Goal: Information Seeking & Learning: Learn about a topic

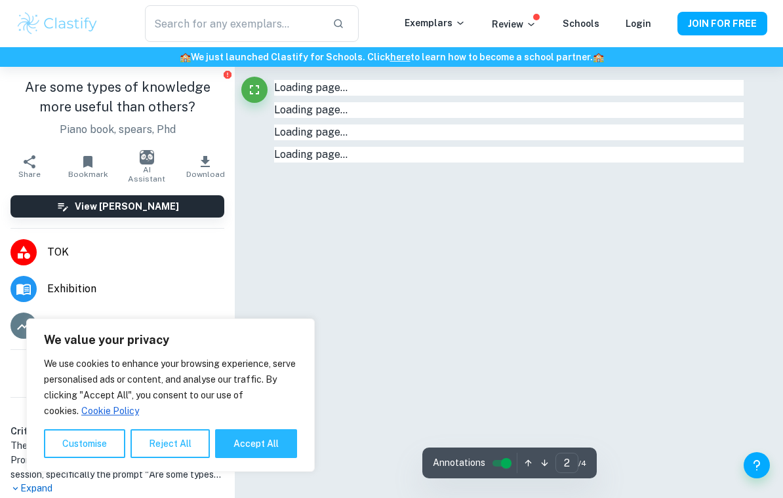
type input "1"
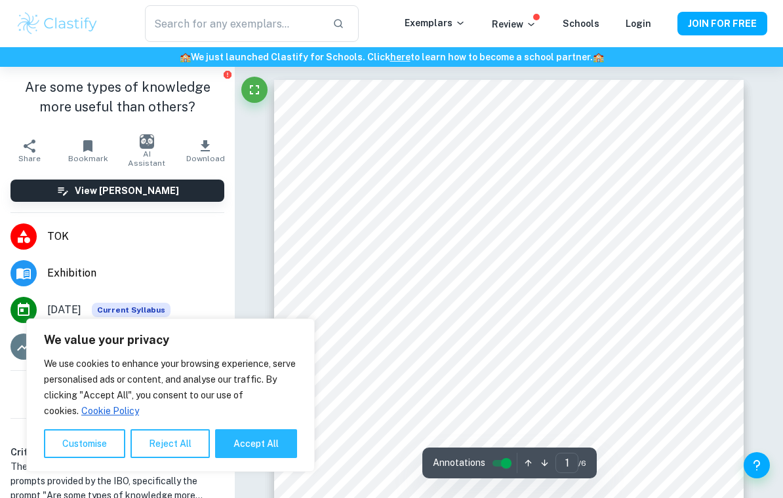
click at [250, 457] on button "Accept All" at bounding box center [256, 444] width 82 height 29
checkbox input "true"
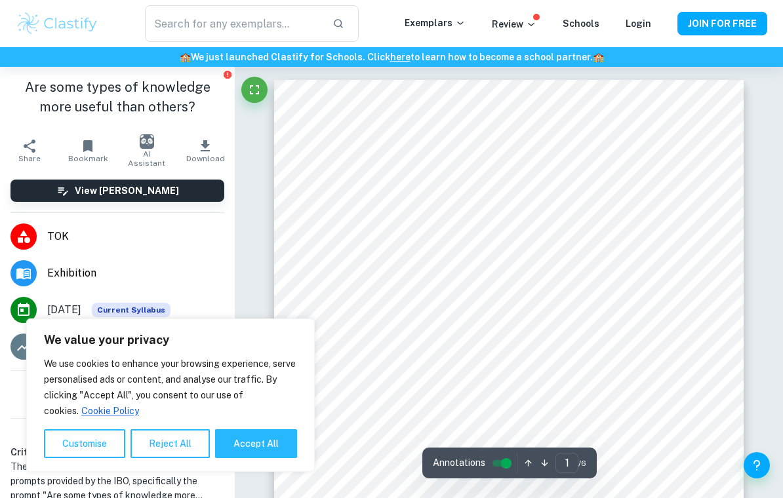
checkbox input "true"
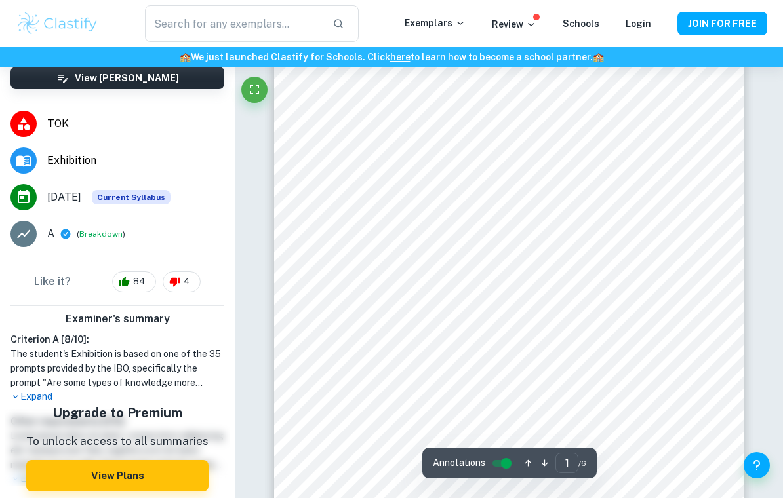
scroll to position [33, 0]
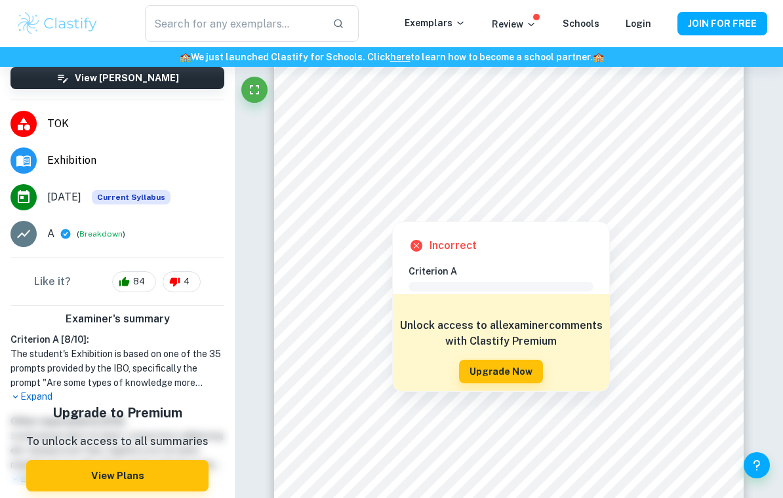
click at [529, 371] on button "Upgrade Now" at bounding box center [501, 372] width 84 height 24
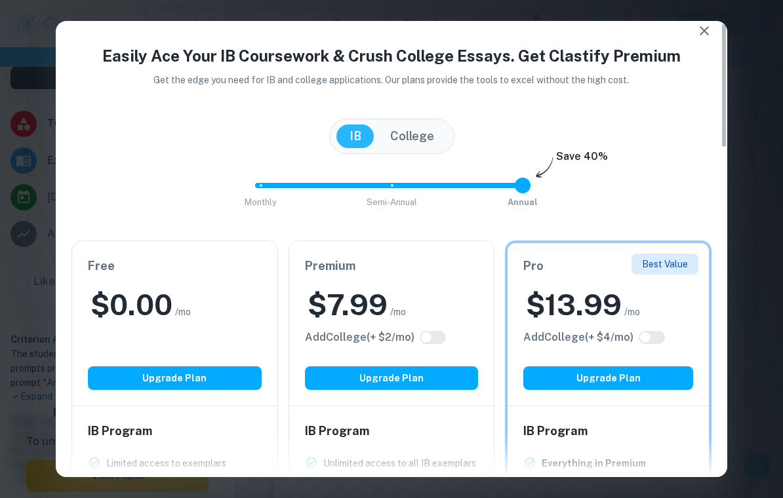
scroll to position [9, 0]
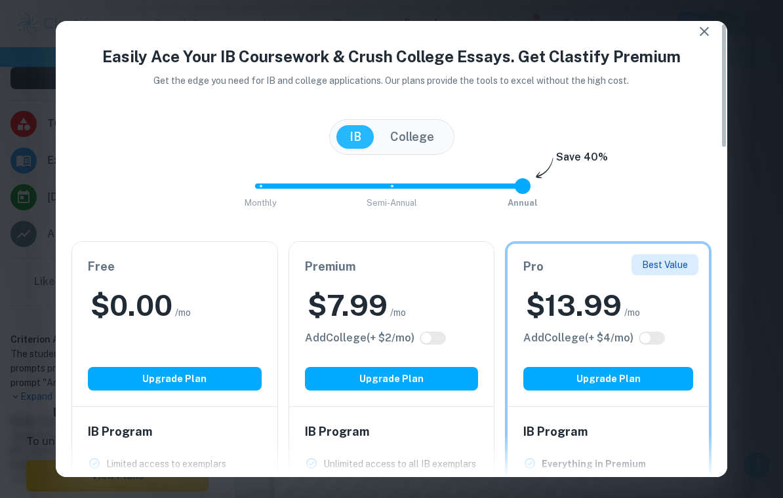
click at [744, 347] on div "Easily Ace Your IB Coursework & Crush College Essays. Get Clastify Premium Get …" at bounding box center [391, 249] width 783 height 498
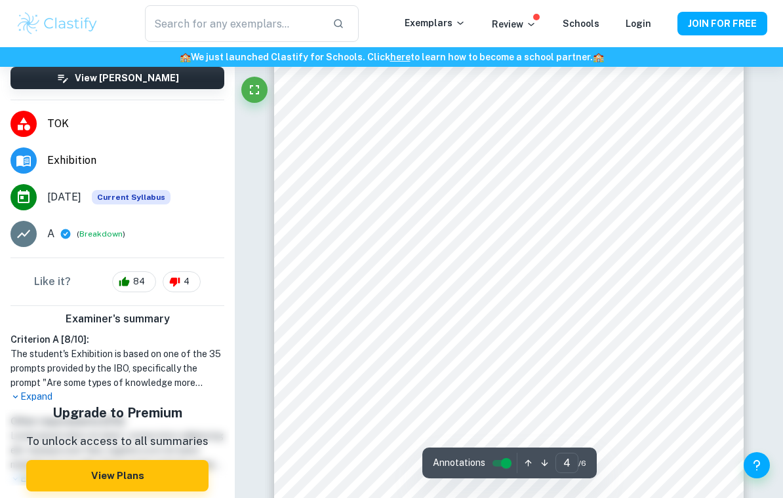
scroll to position [2247, 0]
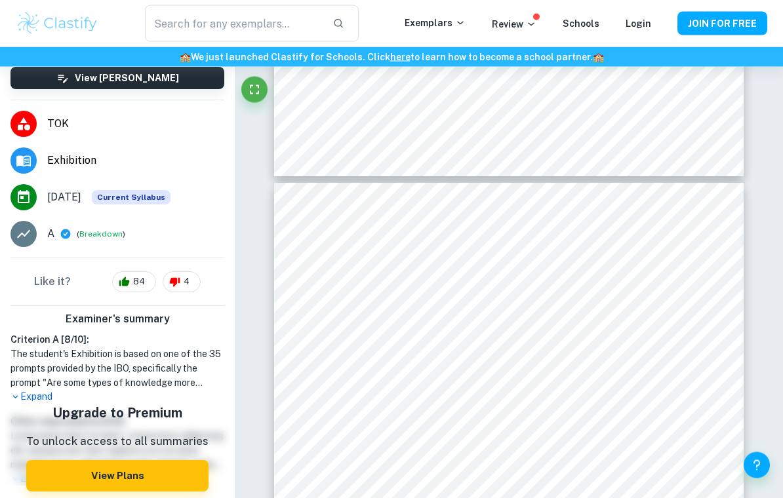
type input "3"
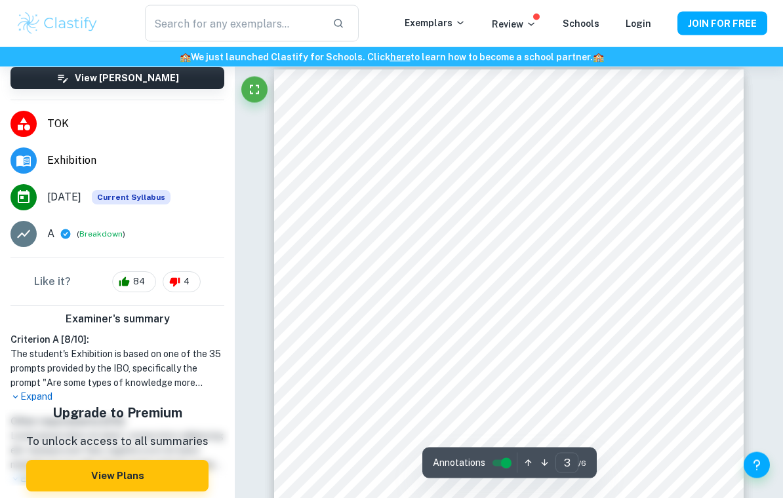
scroll to position [1485, 0]
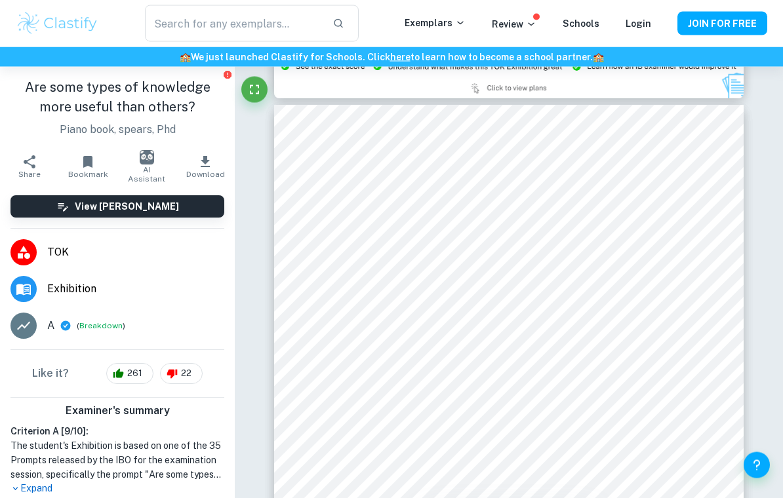
scroll to position [1471, 0]
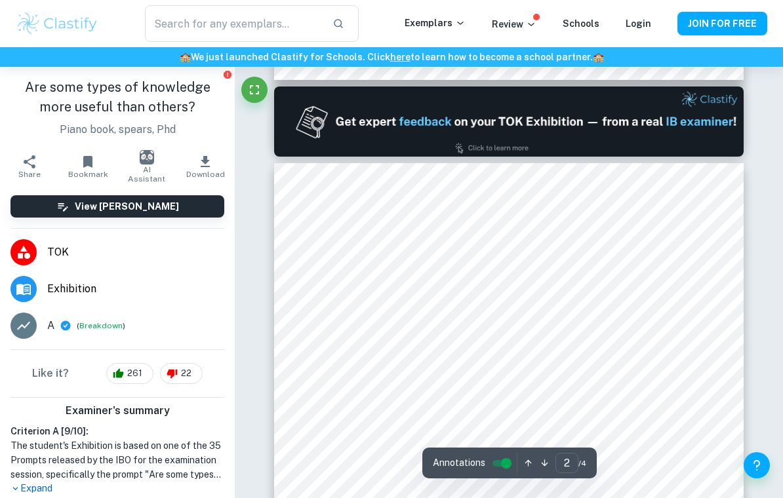
type input "1"
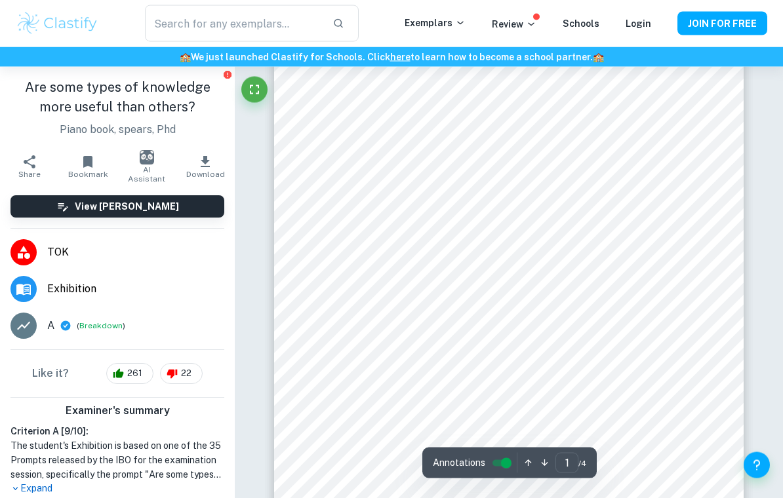
scroll to position [0, 0]
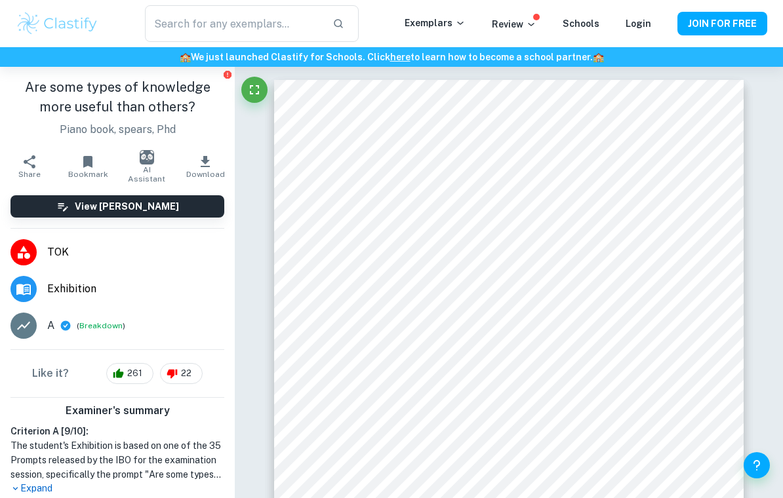
click at [459, 23] on p "Exemplars" at bounding box center [435, 23] width 61 height 14
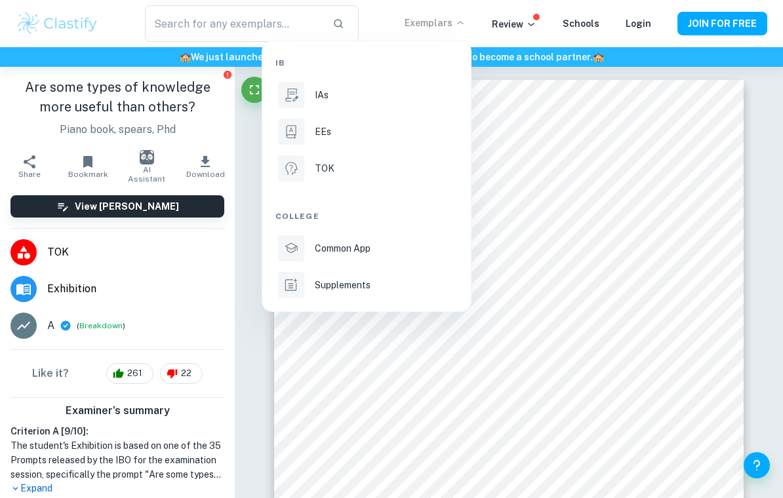
click at [425, 178] on li "TOK" at bounding box center [366, 168] width 182 height 31
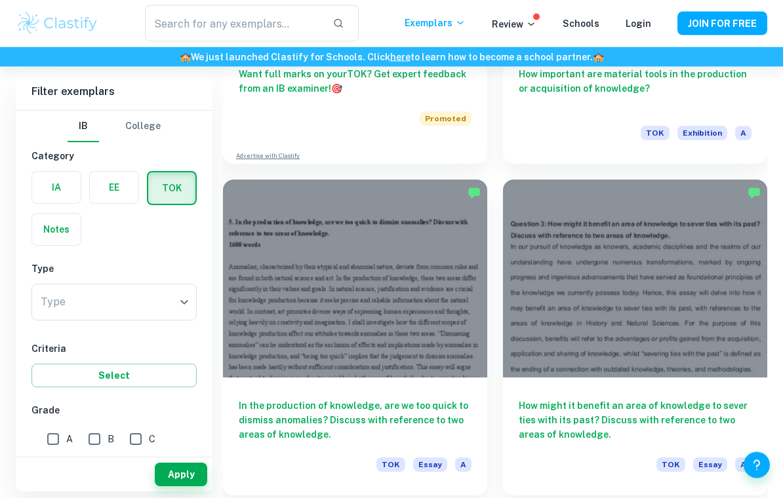
scroll to position [864, 0]
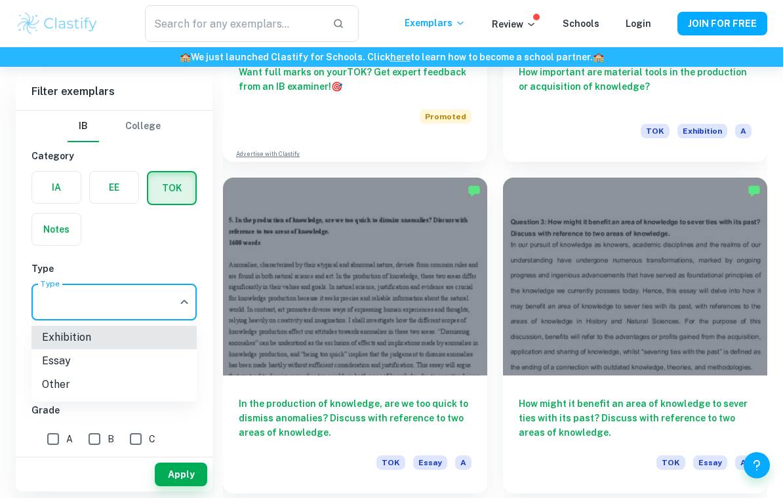
click at [119, 261] on div at bounding box center [391, 249] width 783 height 498
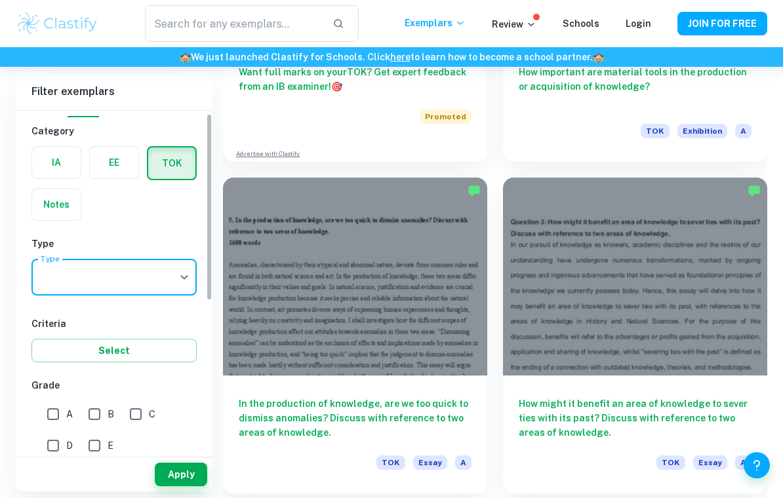
scroll to position [43, 0]
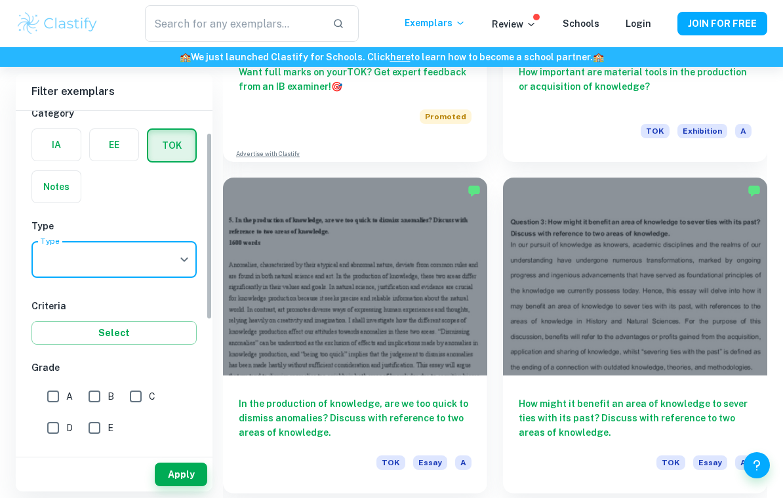
click at [98, 428] on input "E" at bounding box center [94, 428] width 26 height 26
checkbox input "true"
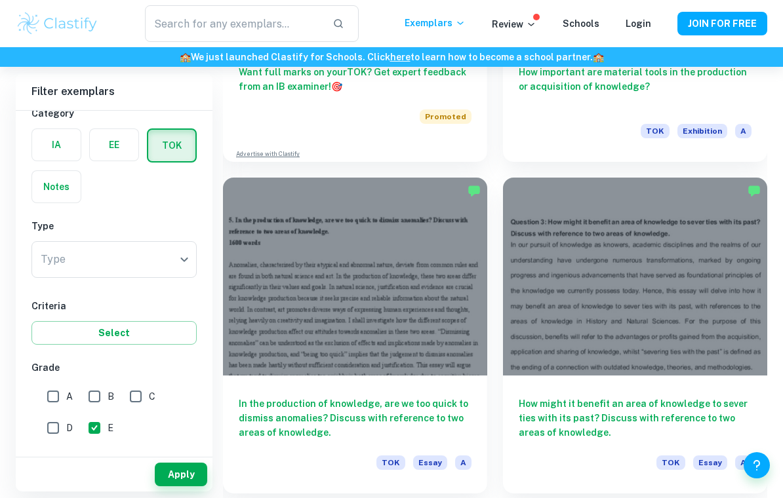
click at [176, 487] on button "Apply" at bounding box center [181, 475] width 52 height 24
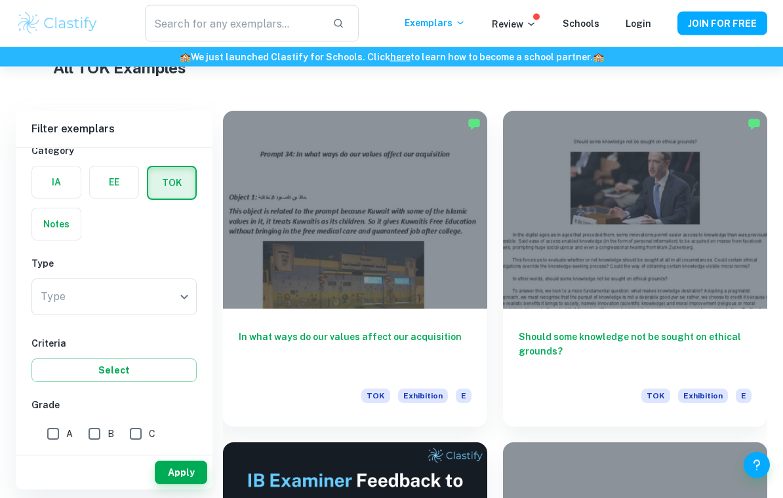
scroll to position [256, 0]
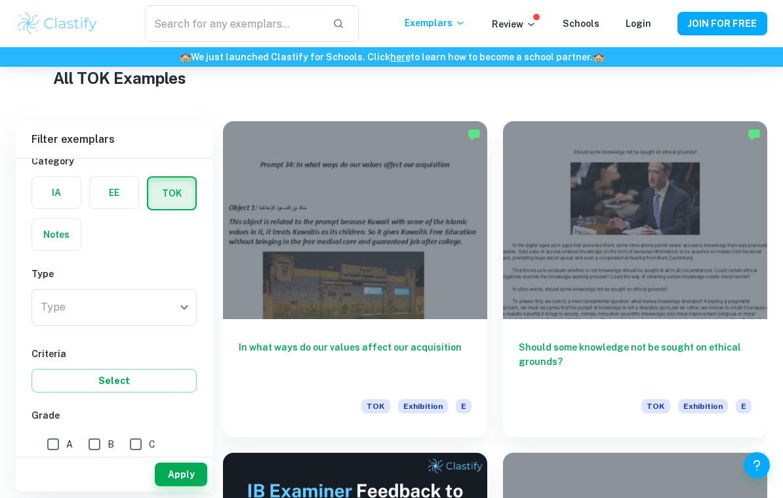
click at [732, 167] on div at bounding box center [635, 220] width 264 height 198
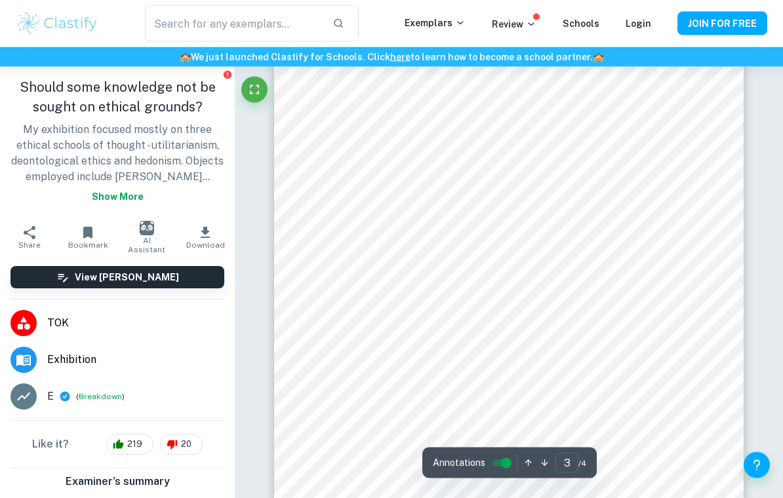
scroll to position [1633, 0]
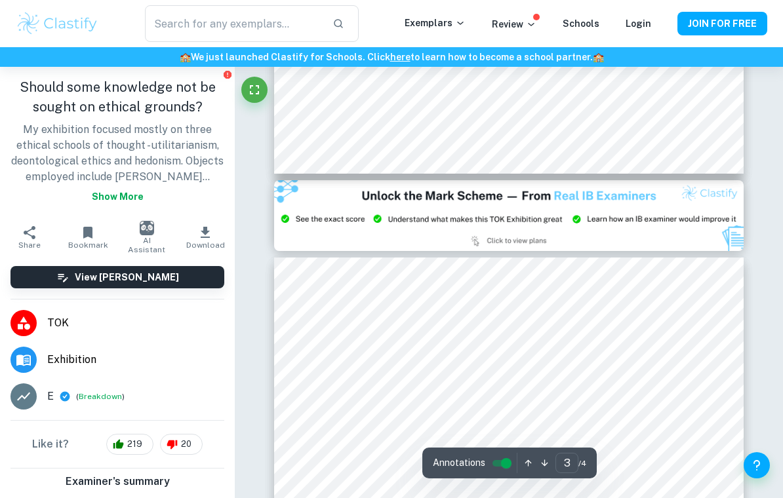
type input "2"
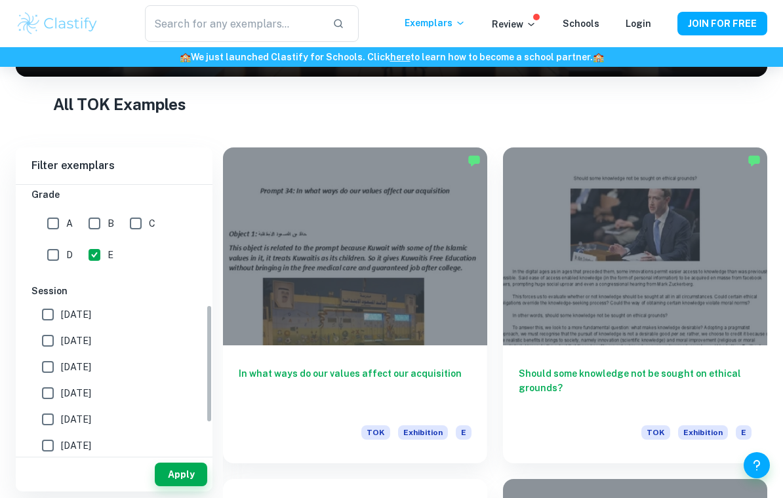
scroll to position [295, 0]
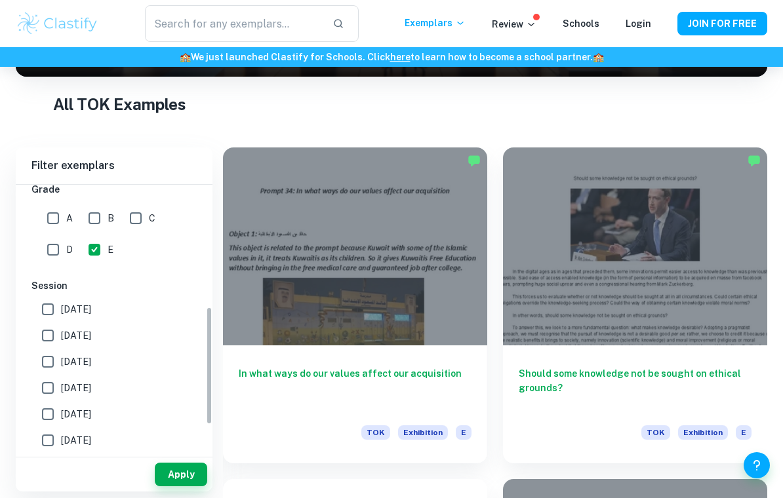
click at [54, 217] on input "A" at bounding box center [53, 218] width 26 height 26
checkbox input "true"
click at [91, 369] on span "November 2024" at bounding box center [76, 362] width 30 height 14
click at [61, 369] on input "November 2024" at bounding box center [48, 362] width 26 height 26
click at [169, 487] on button "Apply" at bounding box center [181, 475] width 52 height 24
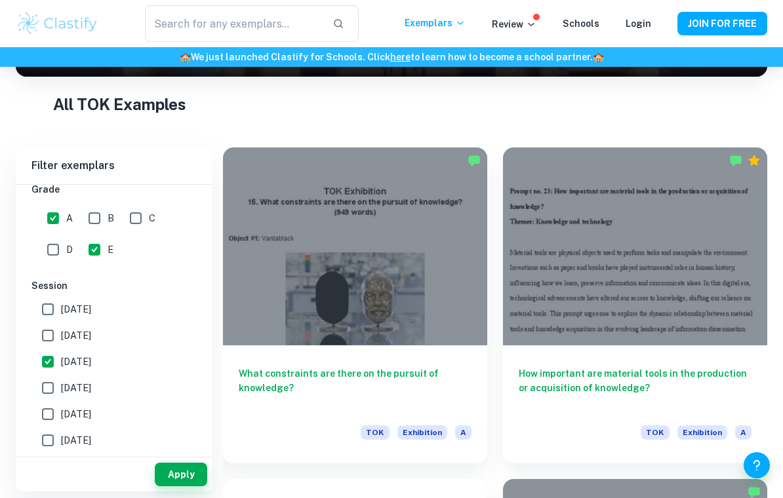
click at [49, 361] on input "November 2024" at bounding box center [48, 362] width 26 height 26
checkbox input "false"
click at [171, 487] on button "Apply" at bounding box center [181, 475] width 52 height 24
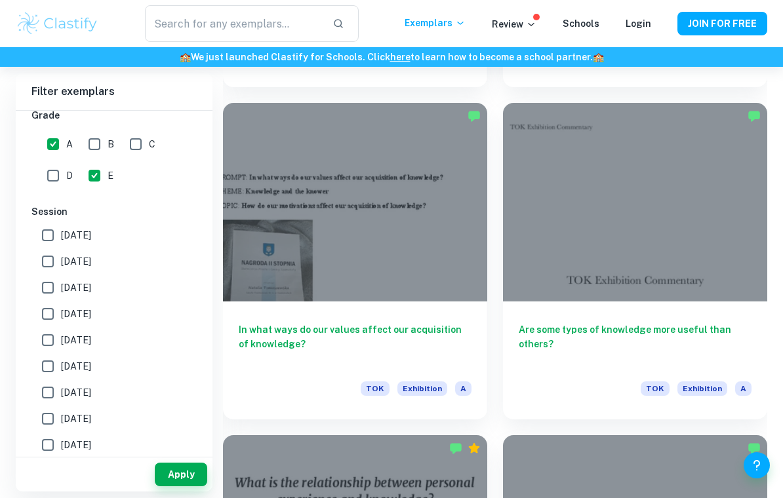
scroll to position [4588, 0]
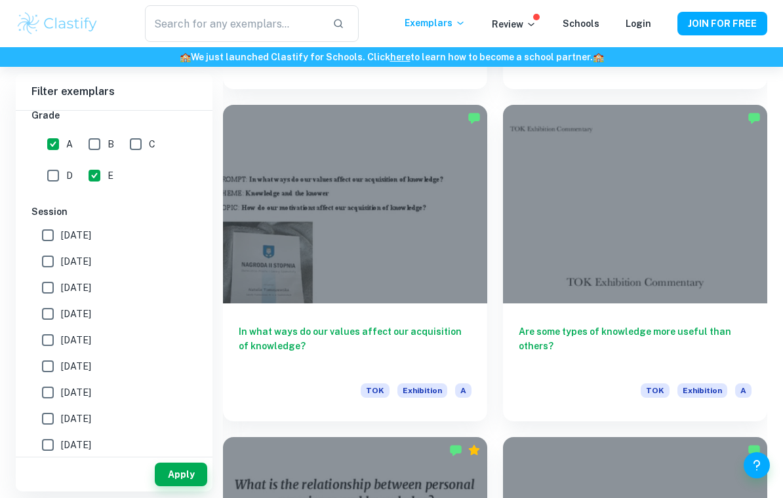
click at [717, 222] on div at bounding box center [635, 204] width 264 height 198
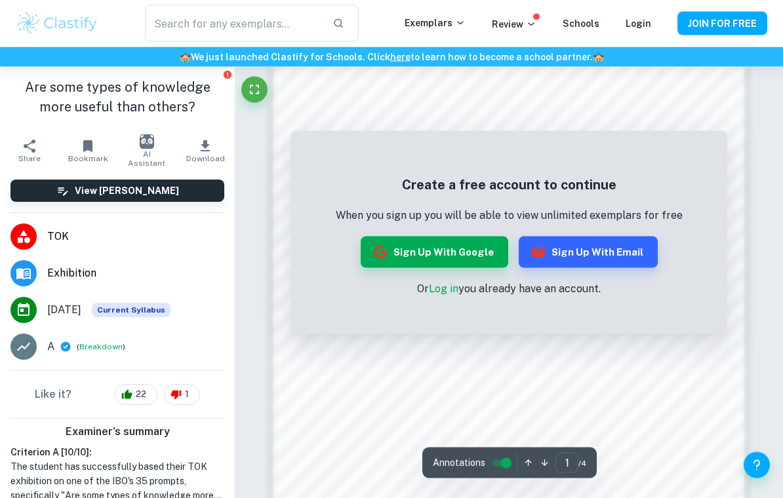
scroll to position [772, 0]
click at [479, 254] on button "Sign up with Google" at bounding box center [435, 252] width 148 height 31
click at [484, 230] on div "Create a free account to continue When you sign up you will be able to view unl…" at bounding box center [509, 236] width 347 height 122
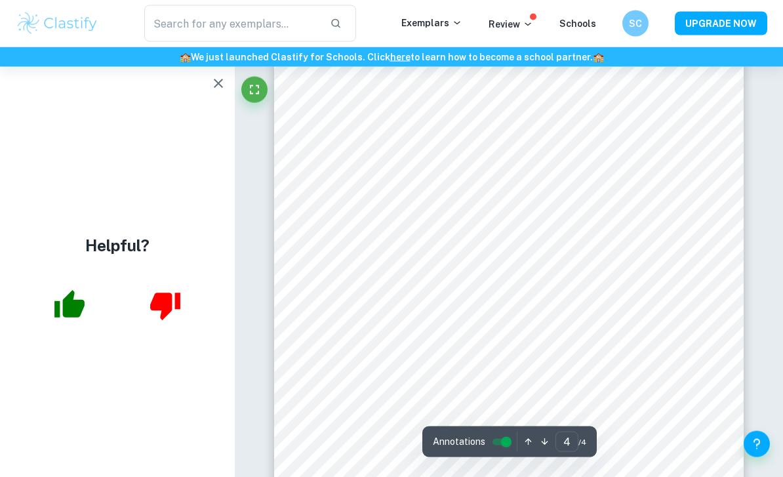
scroll to position [2243, 0]
type input "2"
